Goal: Obtain resource: Download file/media

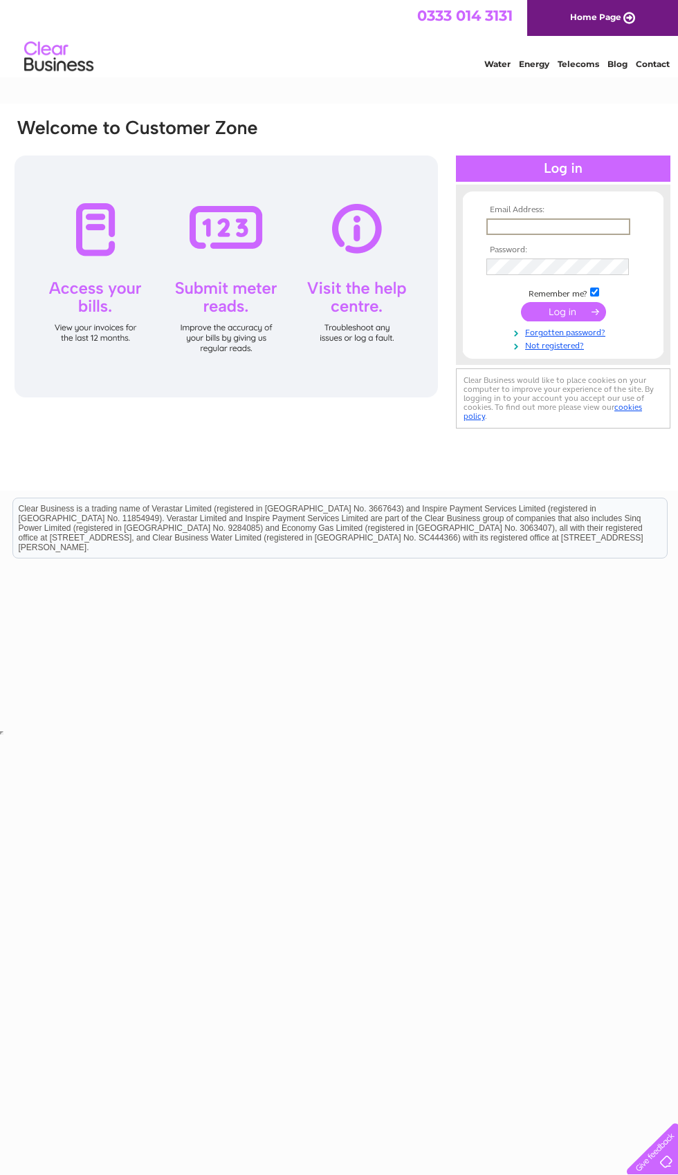
click at [554, 224] on input "text" at bounding box center [558, 226] width 144 height 17
type input "mercerthomas@hotmail.com"
click at [563, 313] on input "submit" at bounding box center [563, 311] width 85 height 19
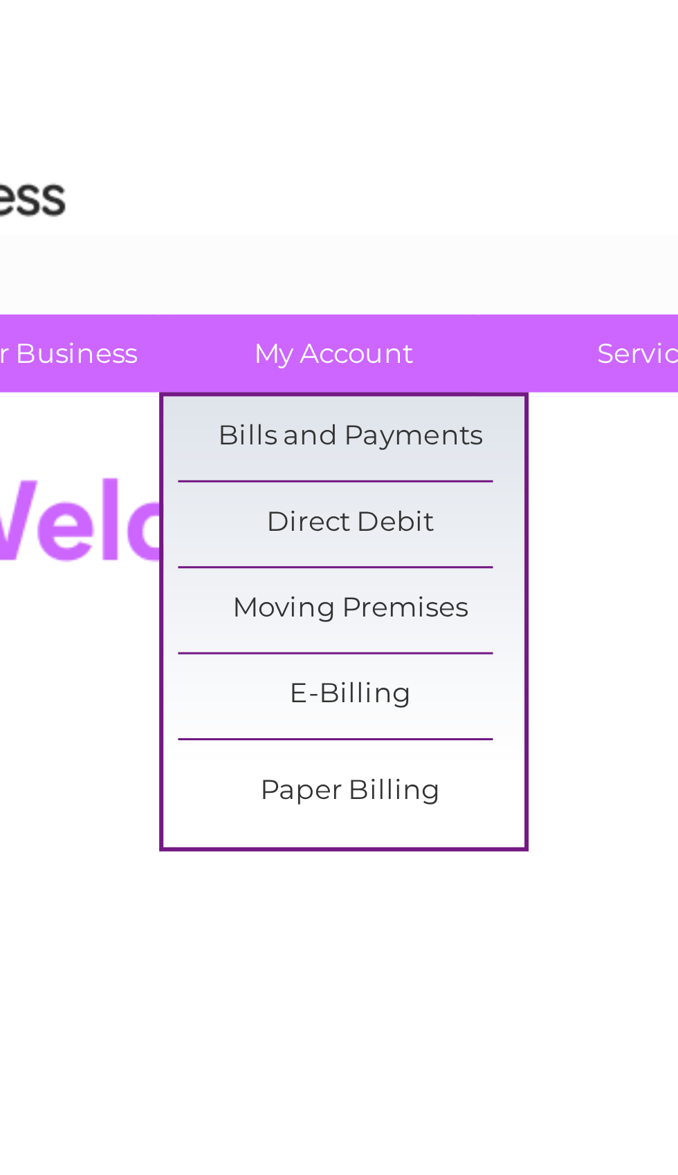
click at [131, 141] on link "Bills and Payments" at bounding box center [188, 145] width 114 height 28
click at [132, 140] on link "Bills and Payments" at bounding box center [188, 145] width 114 height 28
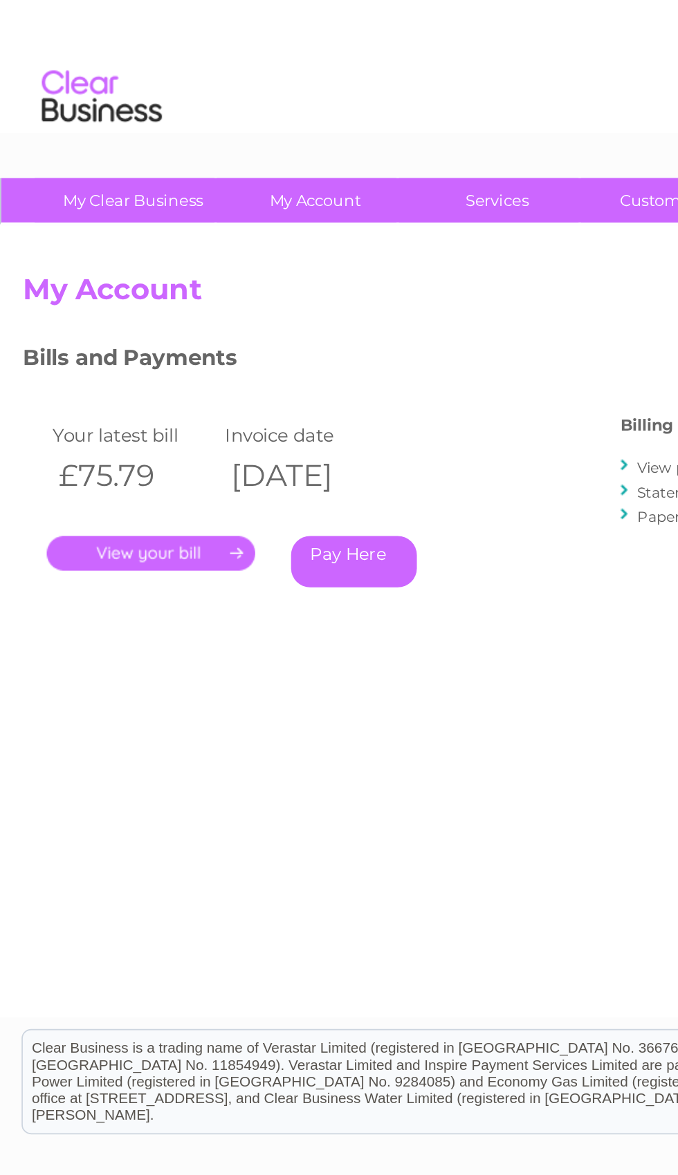
click at [93, 316] on link "." at bounding box center [87, 320] width 120 height 20
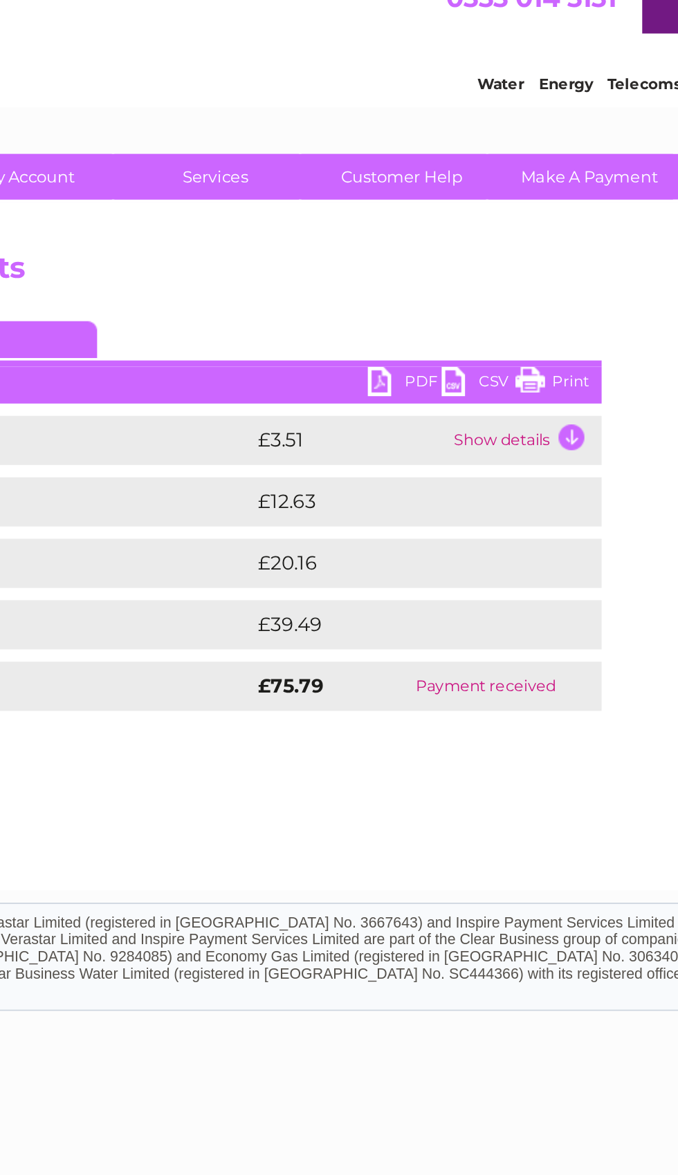
click at [373, 223] on link "PDF" at bounding box center [393, 233] width 41 height 20
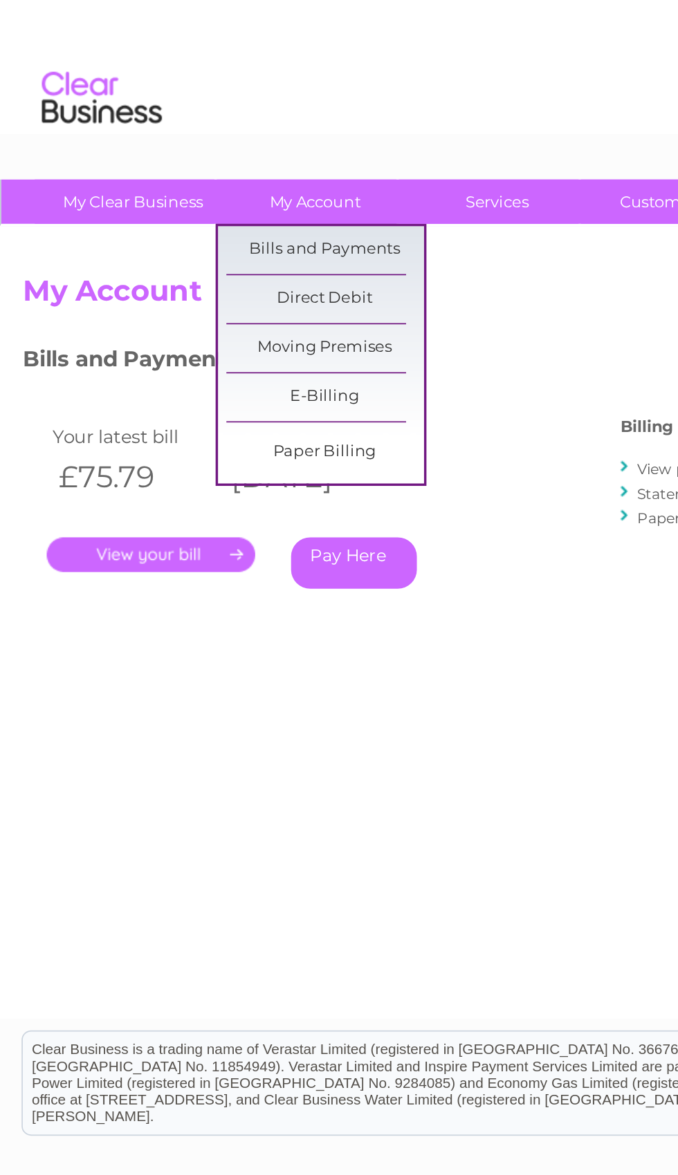
click at [178, 223] on link "E-Billing" at bounding box center [188, 230] width 114 height 28
click at [194, 226] on link "E-Billing" at bounding box center [188, 230] width 114 height 28
click at [190, 150] on link "Bills and Payments" at bounding box center [188, 145] width 114 height 28
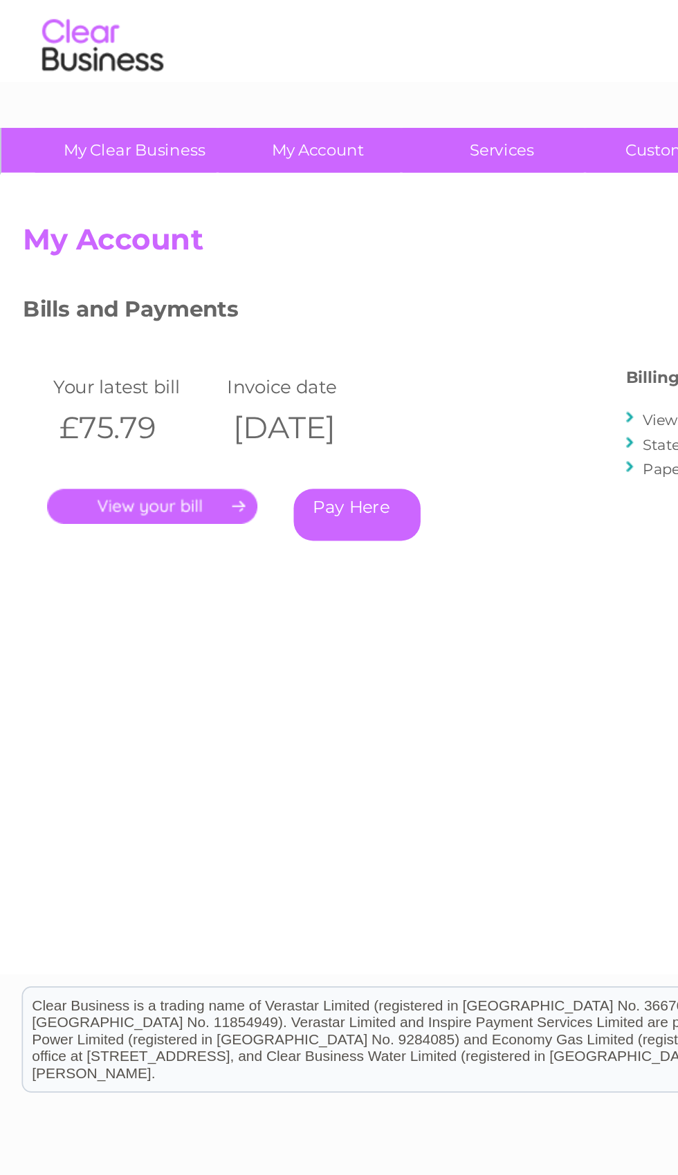
click at [111, 310] on link "." at bounding box center [87, 320] width 120 height 20
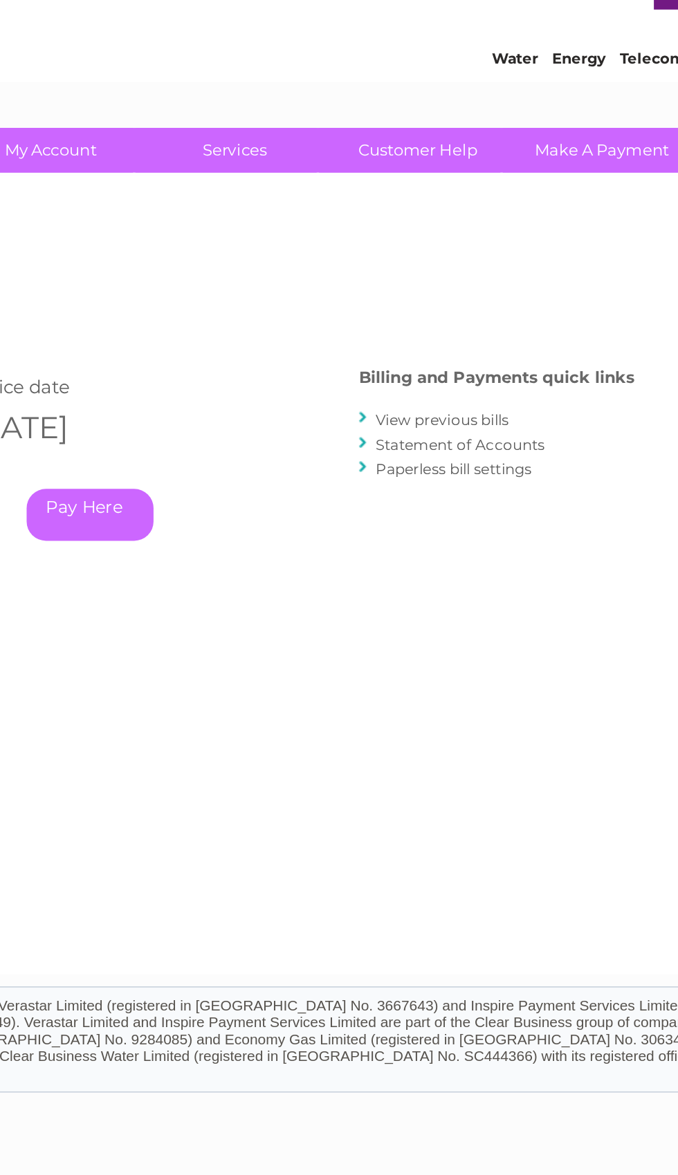
click at [368, 266] on link "View previous bills" at bounding box center [406, 271] width 76 height 10
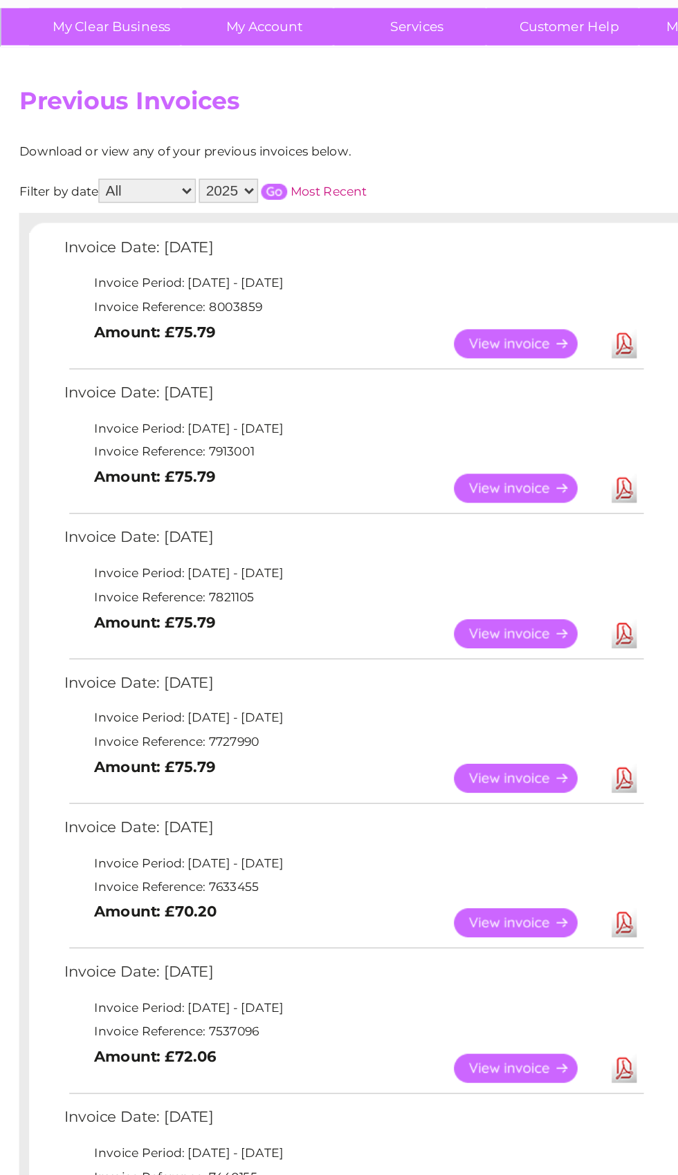
click at [369, 425] on link "View" at bounding box center [364, 435] width 102 height 20
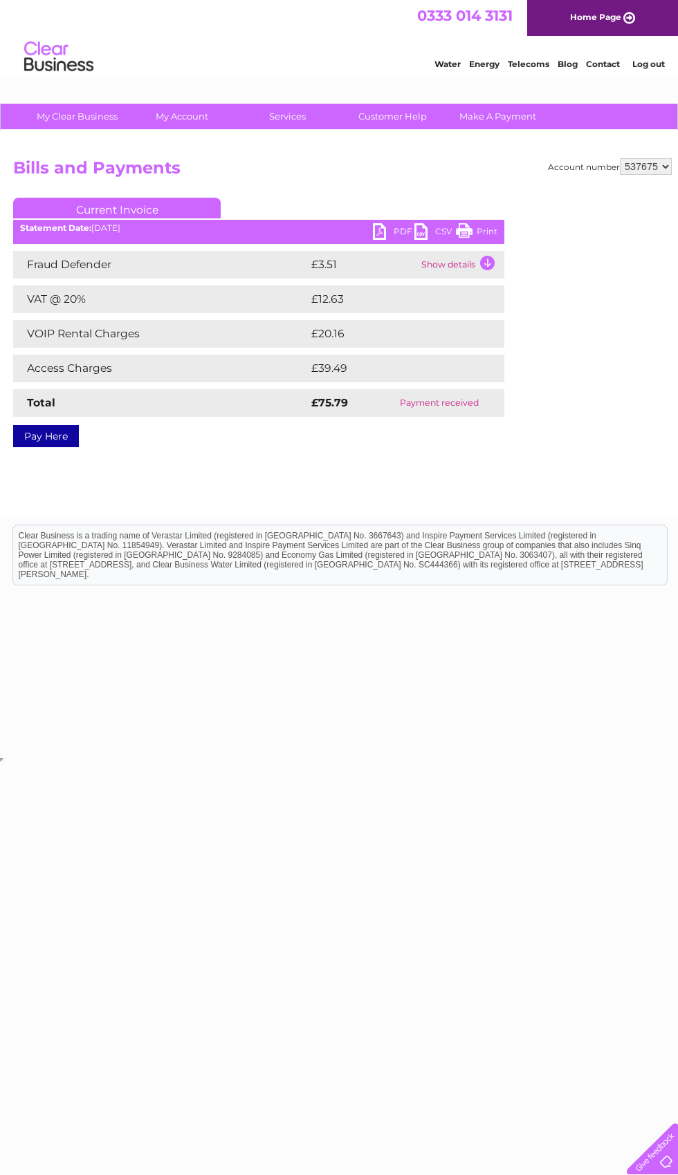
click at [396, 228] on link "PDF" at bounding box center [393, 233] width 41 height 20
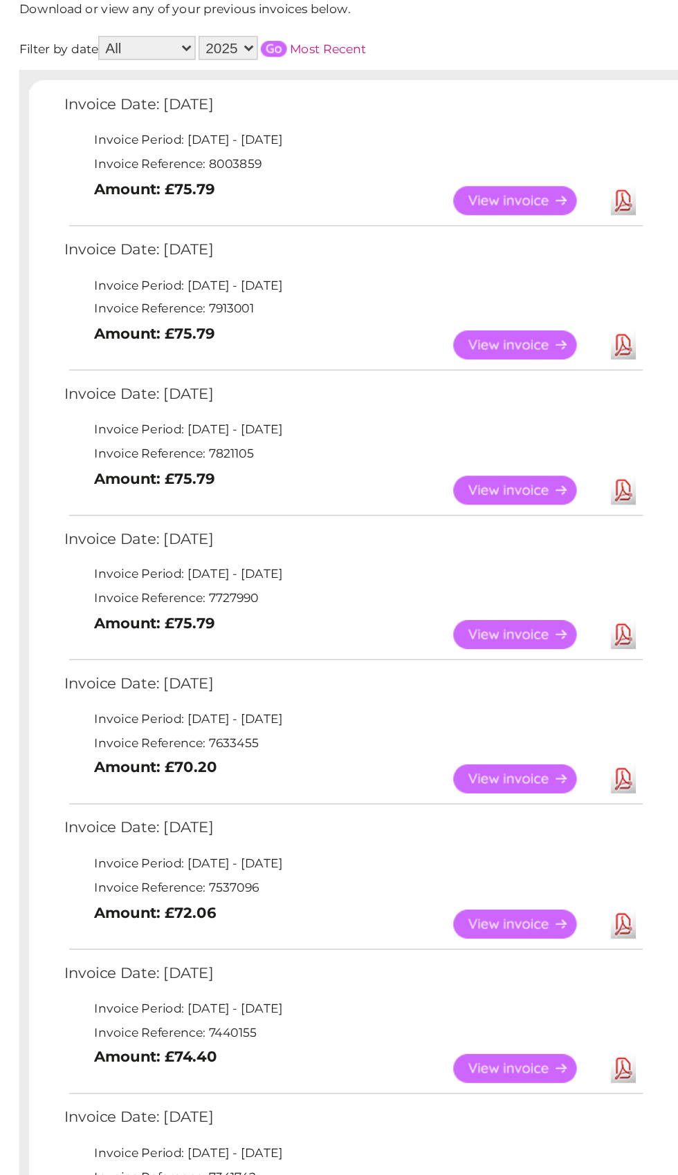
click at [364, 447] on link "View" at bounding box center [364, 437] width 102 height 20
click at [357, 447] on link "View" at bounding box center [364, 437] width 102 height 20
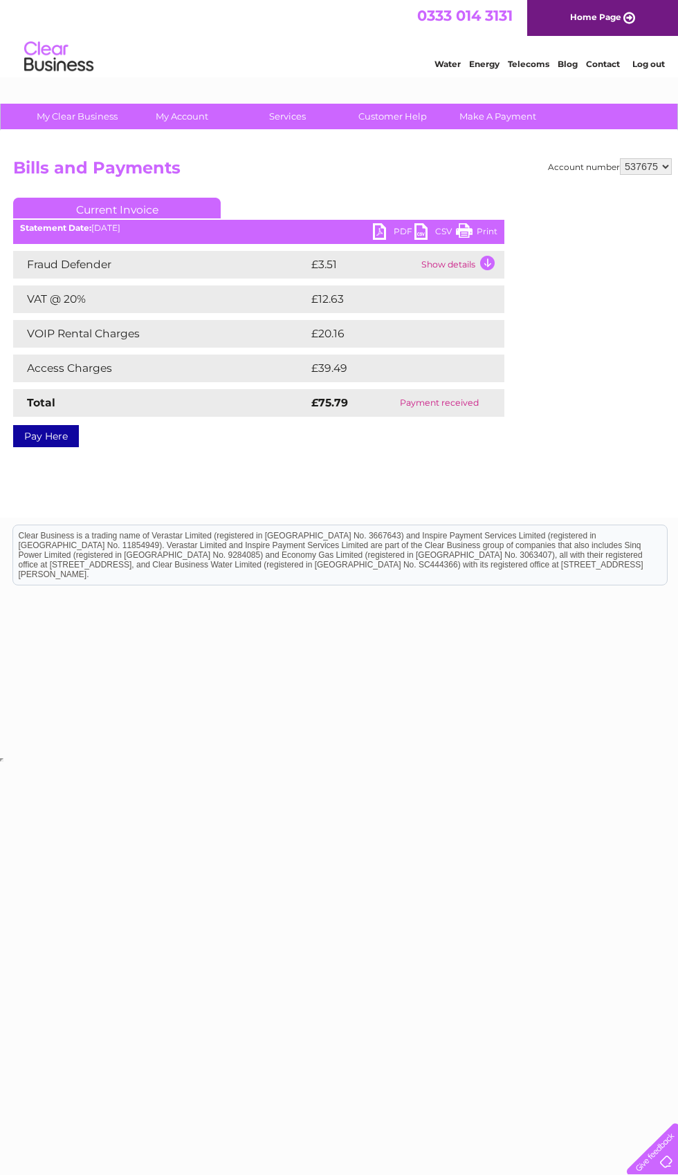
click at [394, 238] on link "PDF" at bounding box center [393, 233] width 41 height 20
